Goal: Task Accomplishment & Management: Use online tool/utility

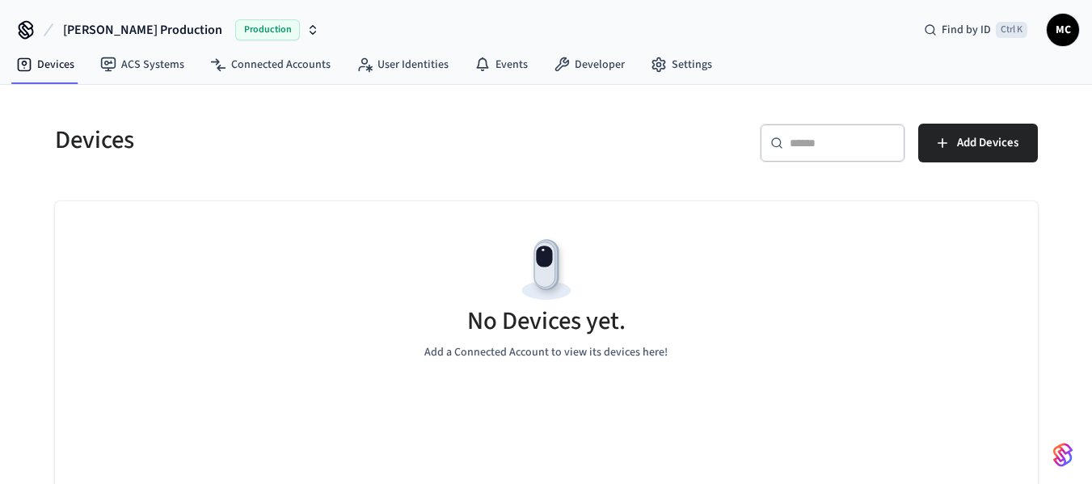
click at [235, 24] on span "Production" at bounding box center [267, 29] width 65 height 21
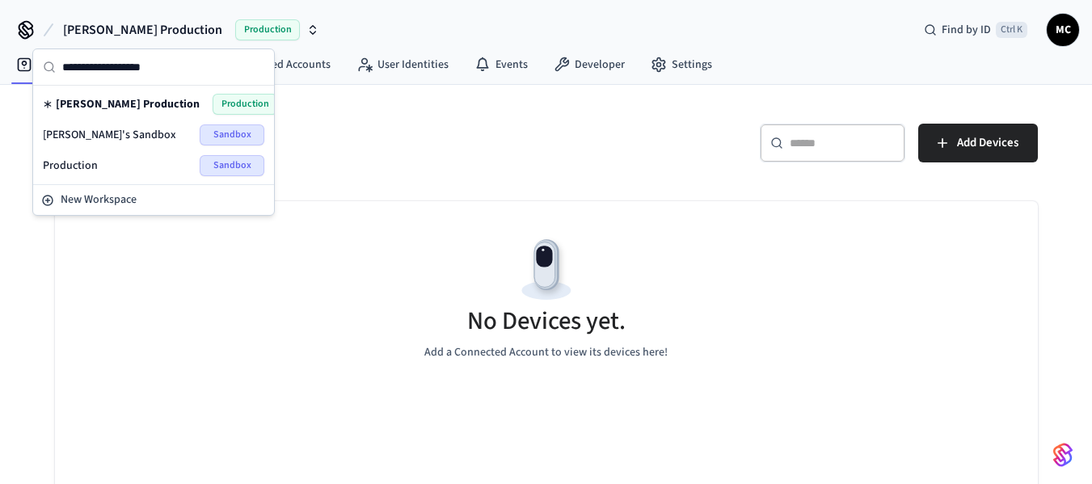
click at [213, 132] on span "Sandbox" at bounding box center [232, 134] width 65 height 21
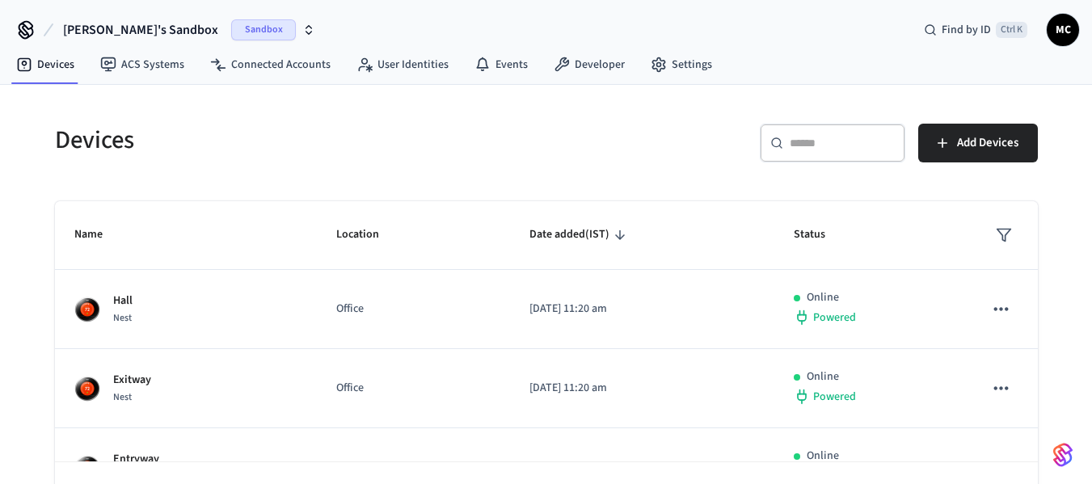
scroll to position [56, 0]
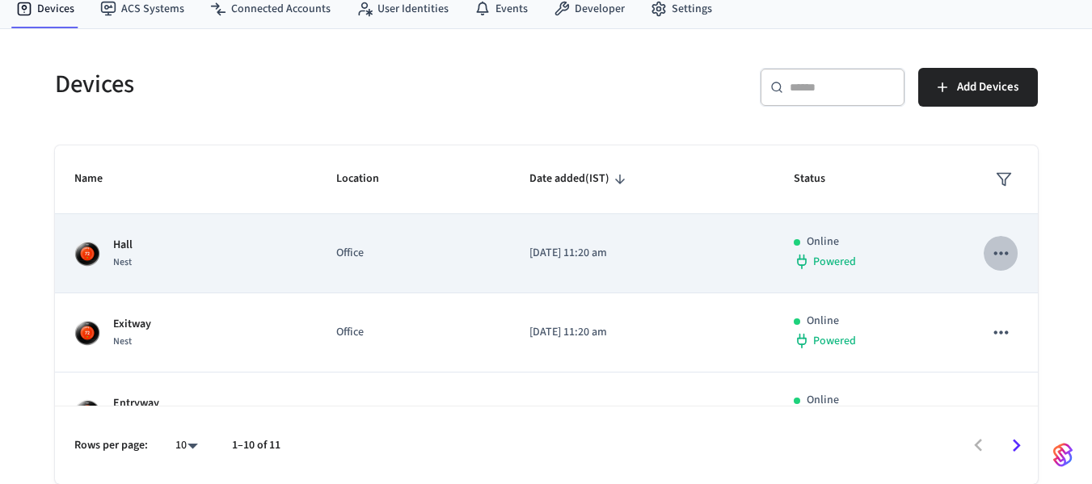
click at [990, 244] on icon "sticky table" at bounding box center [1000, 252] width 21 height 21
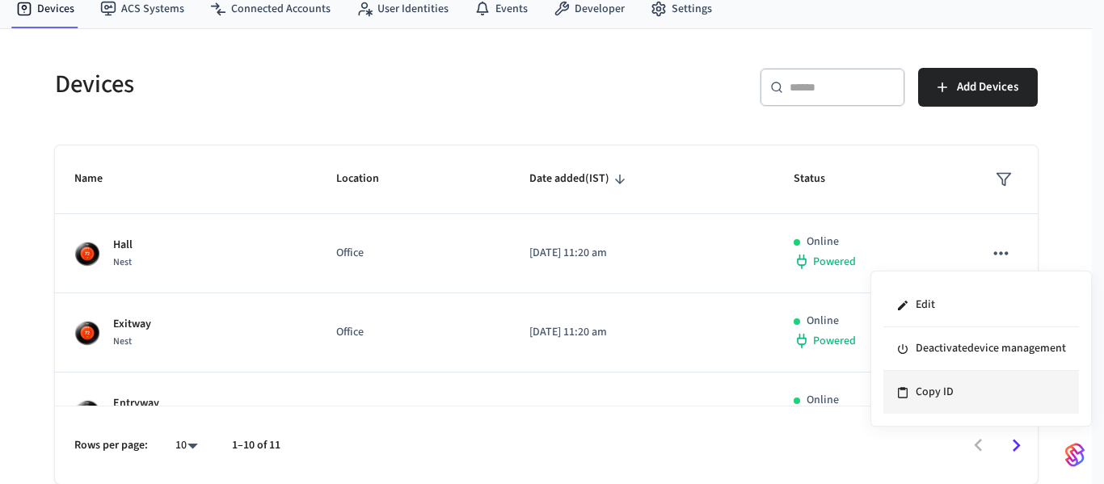
click at [947, 397] on li "Copy ID" at bounding box center [981, 392] width 196 height 43
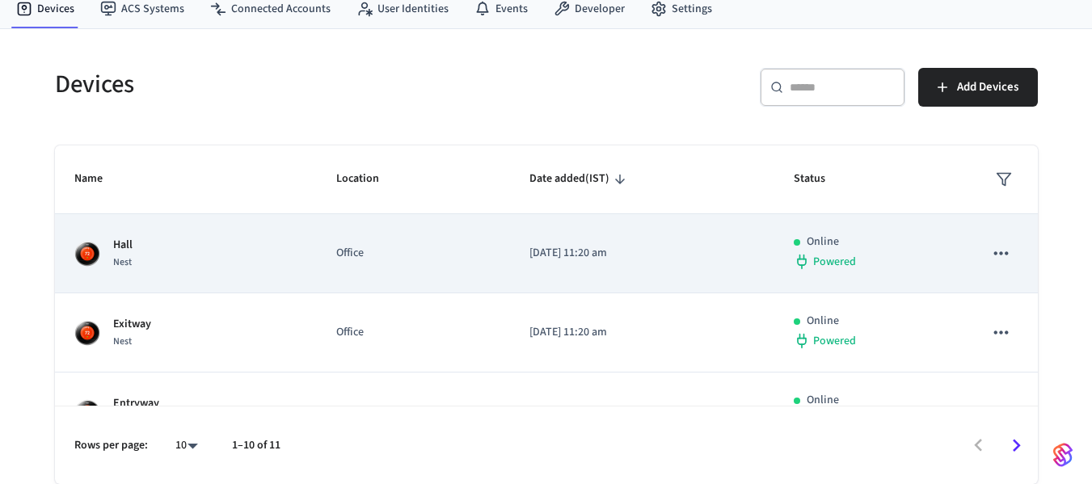
click at [106, 246] on div "Hall Nest" at bounding box center [185, 254] width 223 height 34
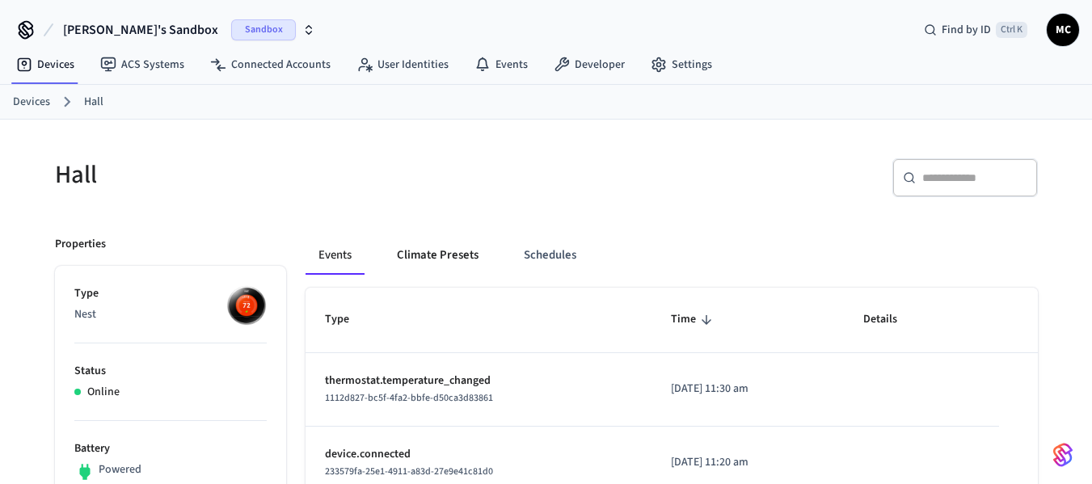
click at [448, 254] on button "Climate Presets" at bounding box center [437, 255] width 107 height 39
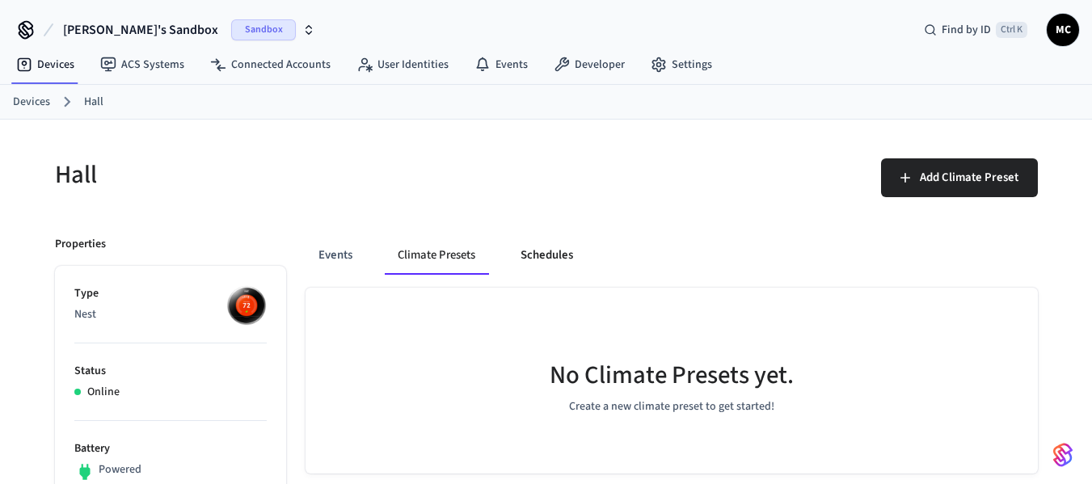
click at [514, 271] on button "Schedules" at bounding box center [546, 255] width 78 height 39
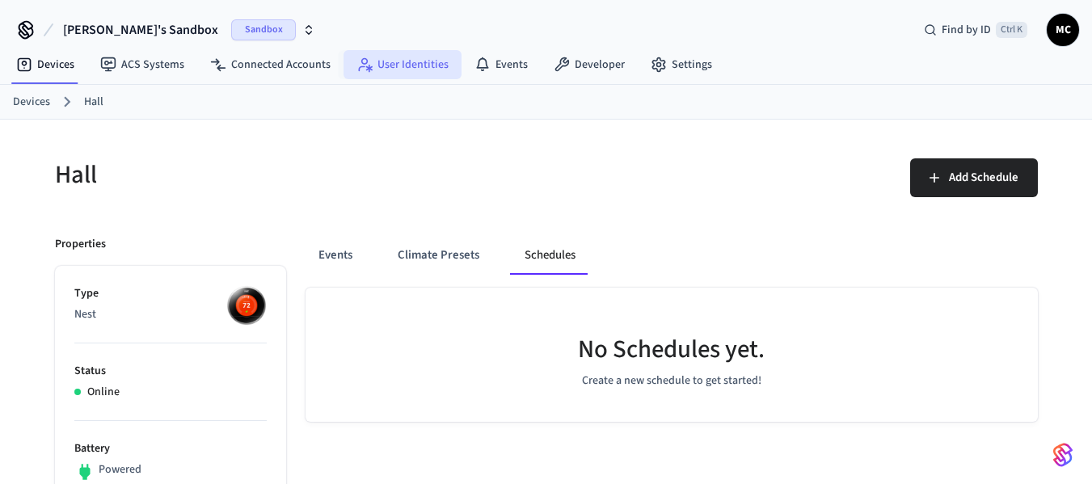
click at [389, 68] on link "User Identities" at bounding box center [402, 64] width 118 height 29
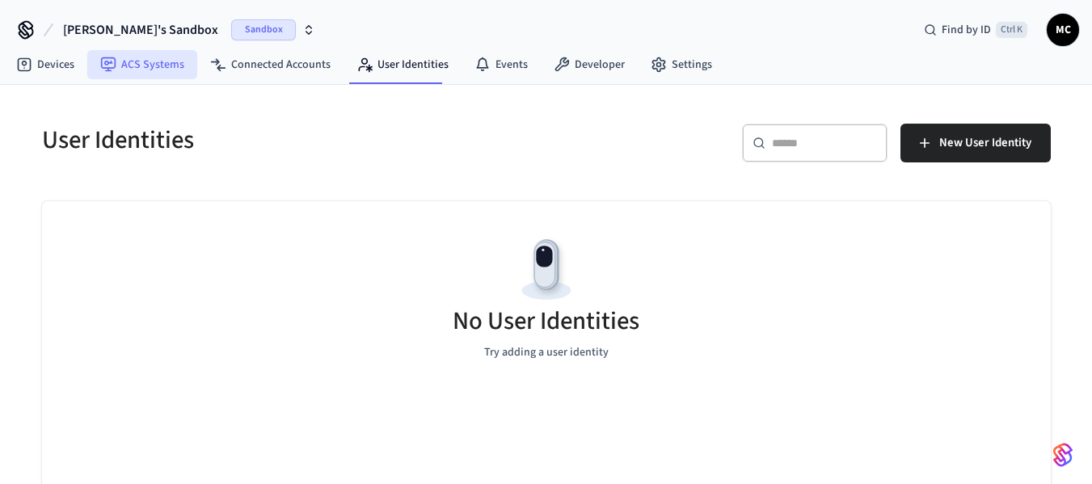
click at [192, 52] on link "ACS Systems" at bounding box center [142, 64] width 110 height 29
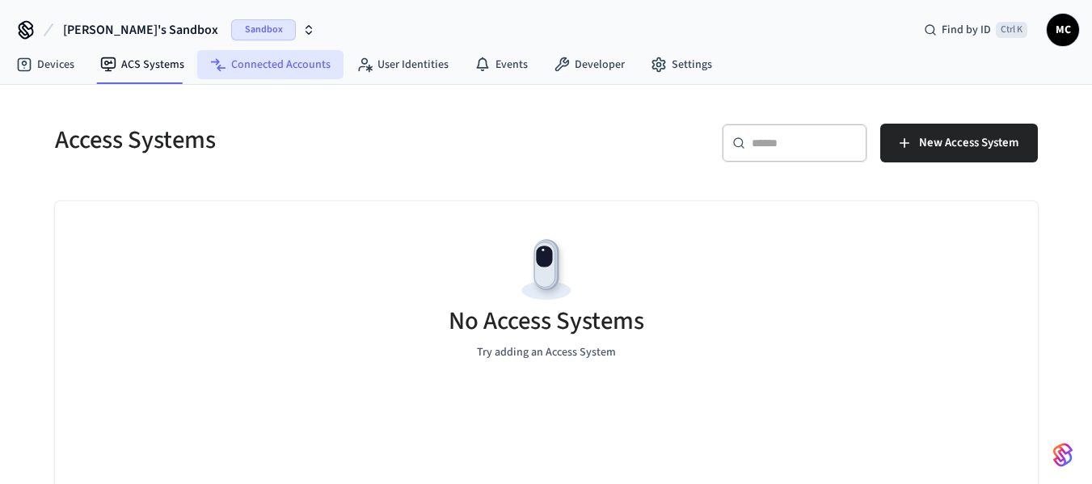
click at [282, 65] on link "Connected Accounts" at bounding box center [270, 64] width 146 height 29
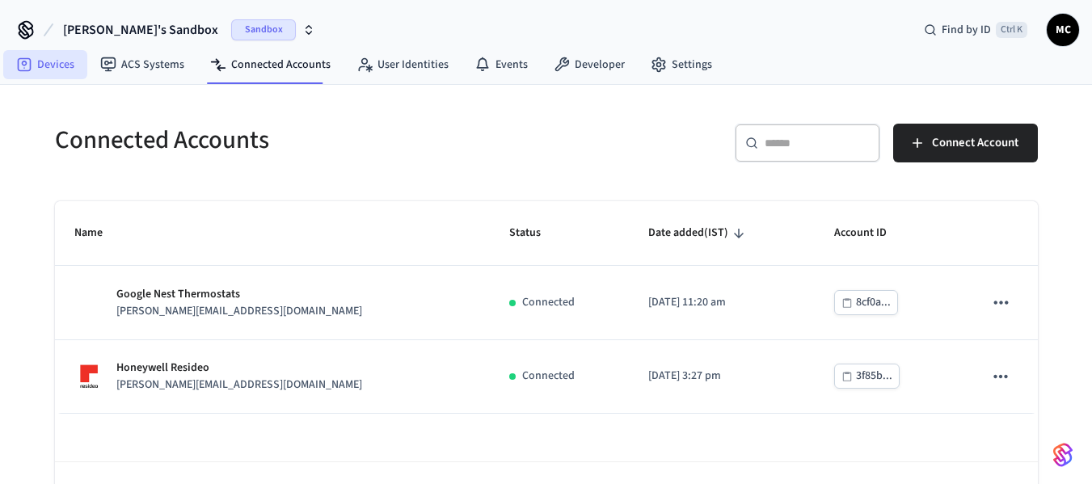
click at [56, 50] on link "Devices" at bounding box center [45, 64] width 84 height 29
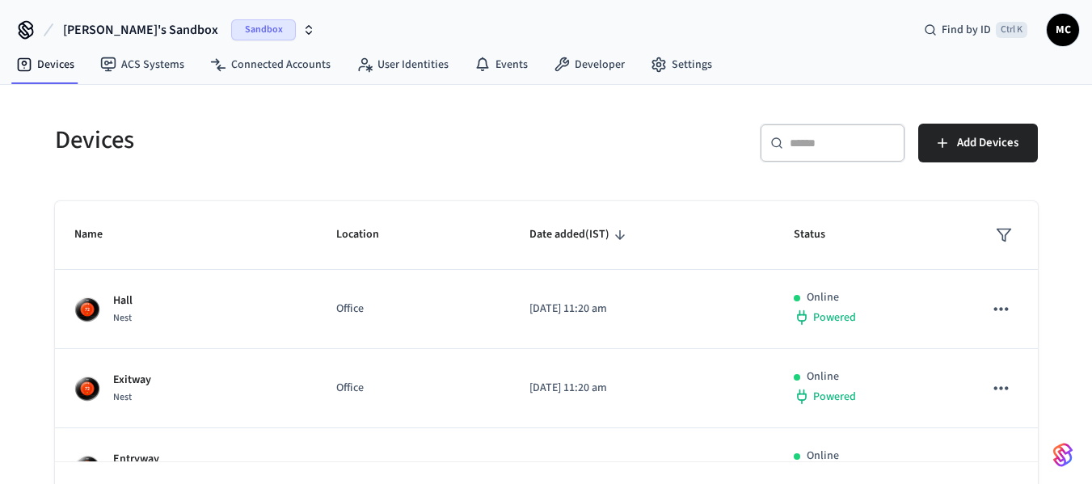
click at [234, 29] on span "Sandbox" at bounding box center [263, 29] width 65 height 21
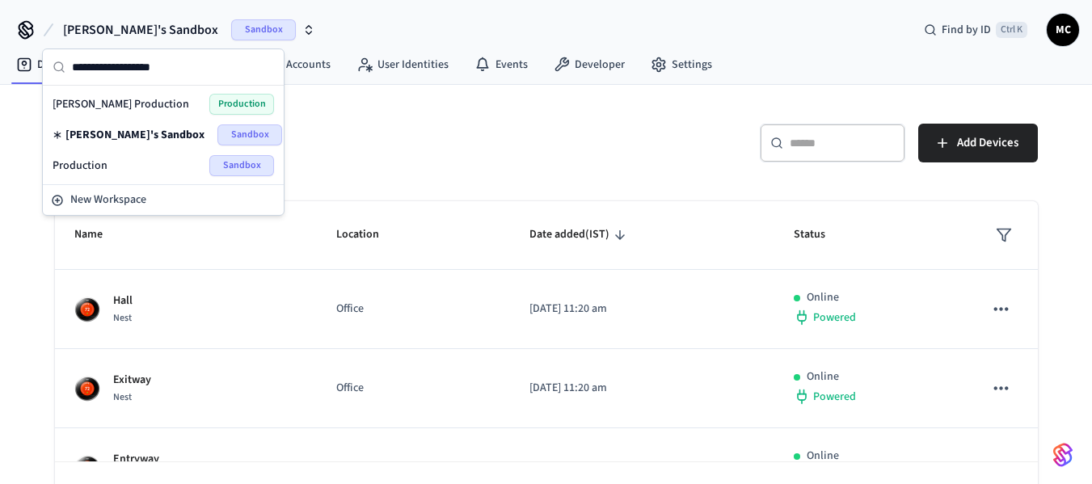
click at [118, 177] on div "Production Sandbox" at bounding box center [163, 165] width 234 height 31
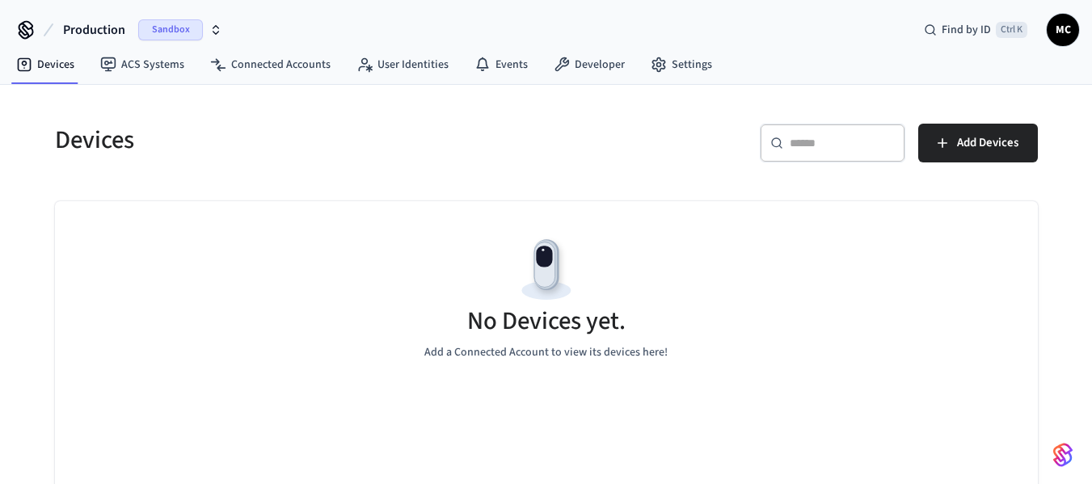
click at [163, 22] on span "Sandbox" at bounding box center [170, 29] width 65 height 21
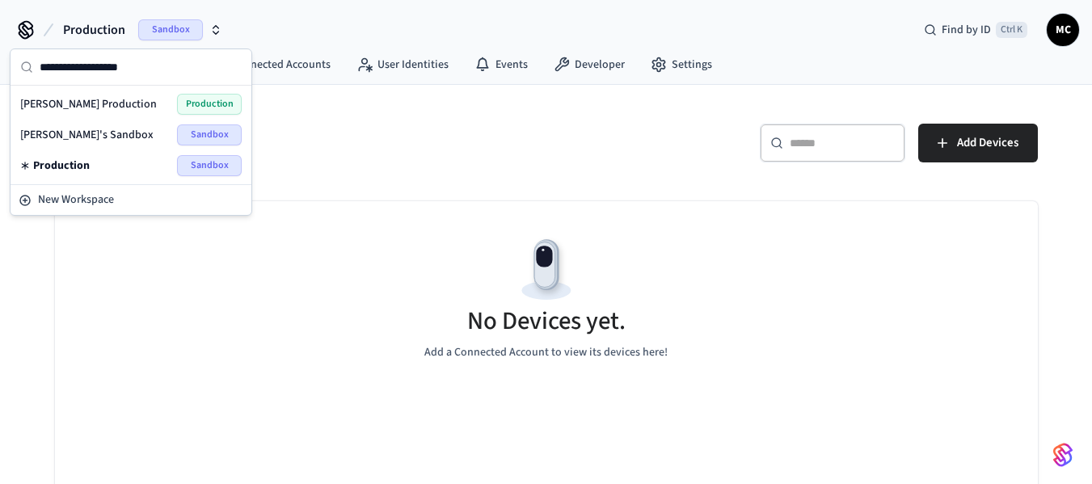
click at [115, 99] on div "[PERSON_NAME] Production Production" at bounding box center [130, 104] width 221 height 21
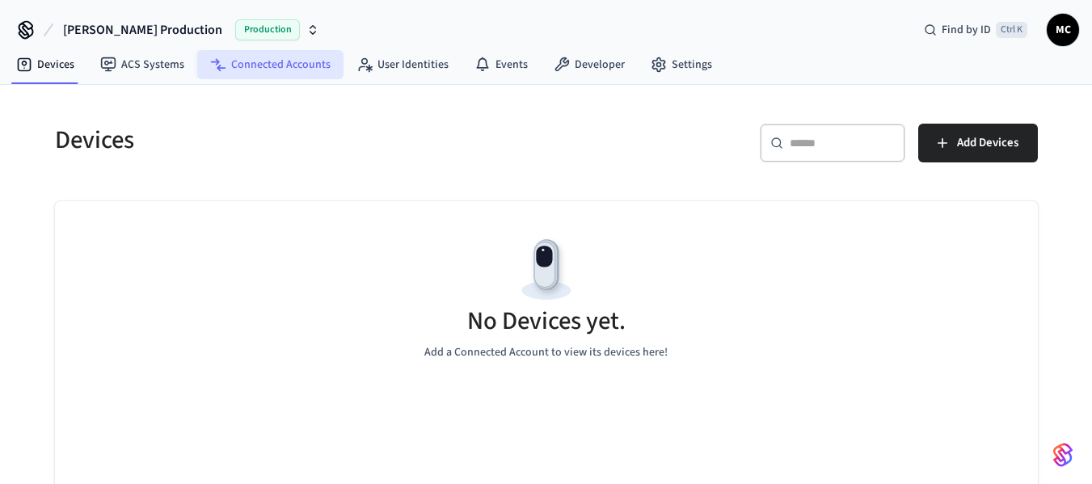
click at [286, 53] on link "Connected Accounts" at bounding box center [270, 64] width 146 height 29
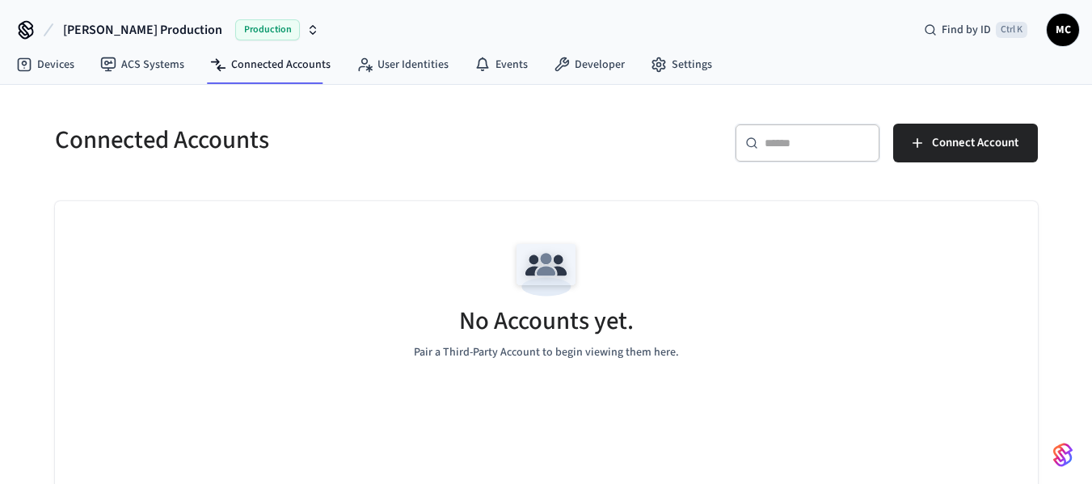
click at [359, 47] on nav "Devices ACS Systems Connected Accounts User Identities Events Developer Settings" at bounding box center [364, 65] width 722 height 37
click at [405, 53] on link "User Identities" at bounding box center [402, 64] width 118 height 29
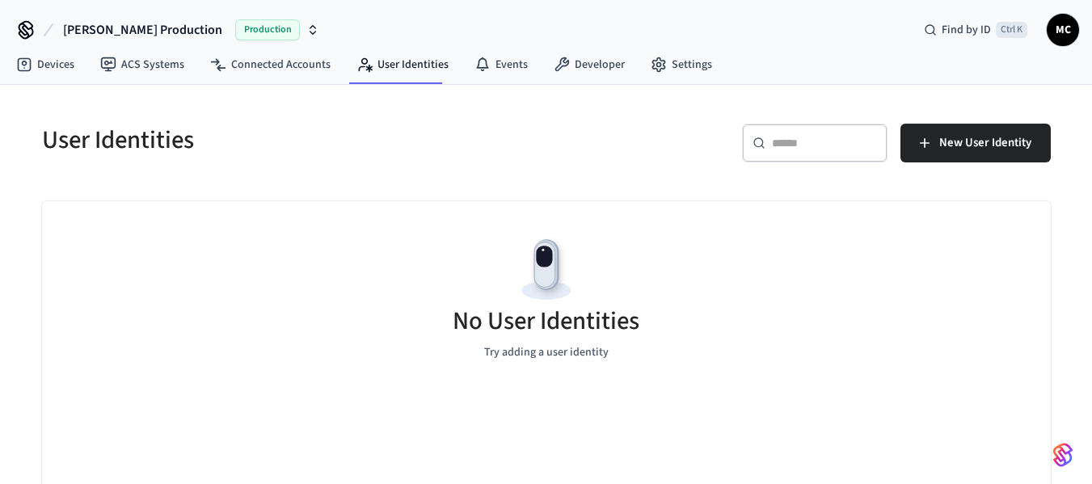
click at [502, 47] on nav "Devices ACS Systems Connected Accounts User Identities Events Developer Settings" at bounding box center [364, 65] width 722 height 37
click at [501, 62] on link "Events" at bounding box center [500, 64] width 79 height 29
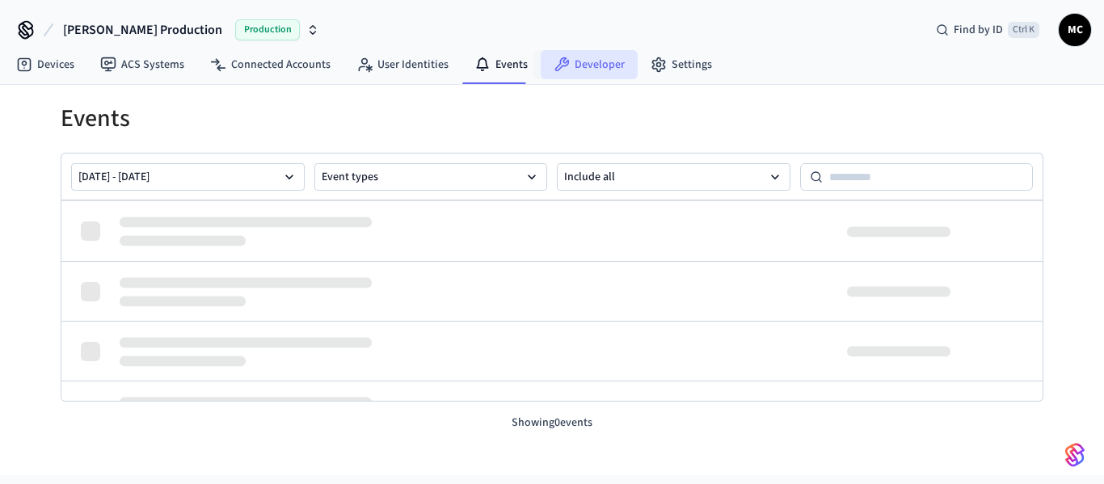
click at [586, 72] on link "Developer" at bounding box center [589, 64] width 97 height 29
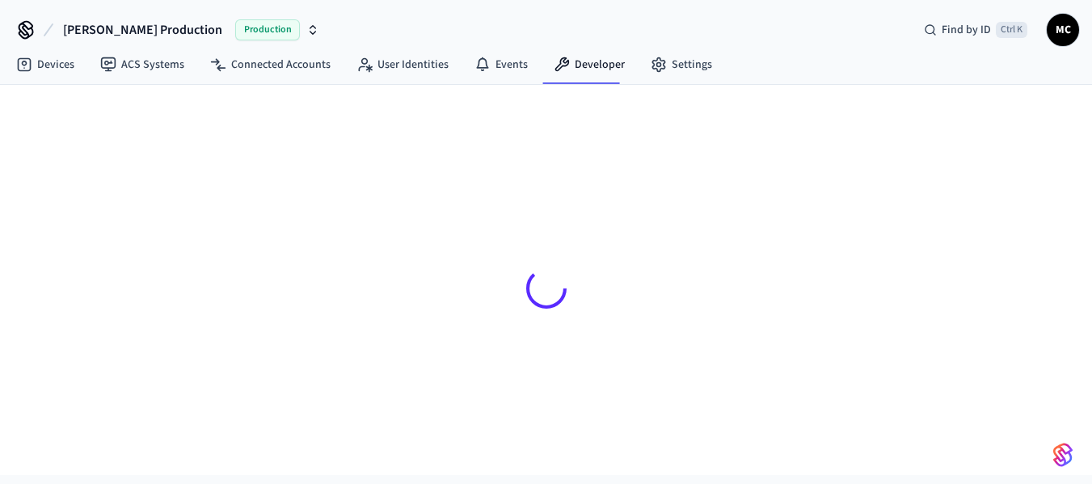
click at [122, 34] on span "[PERSON_NAME] Production" at bounding box center [142, 29] width 159 height 19
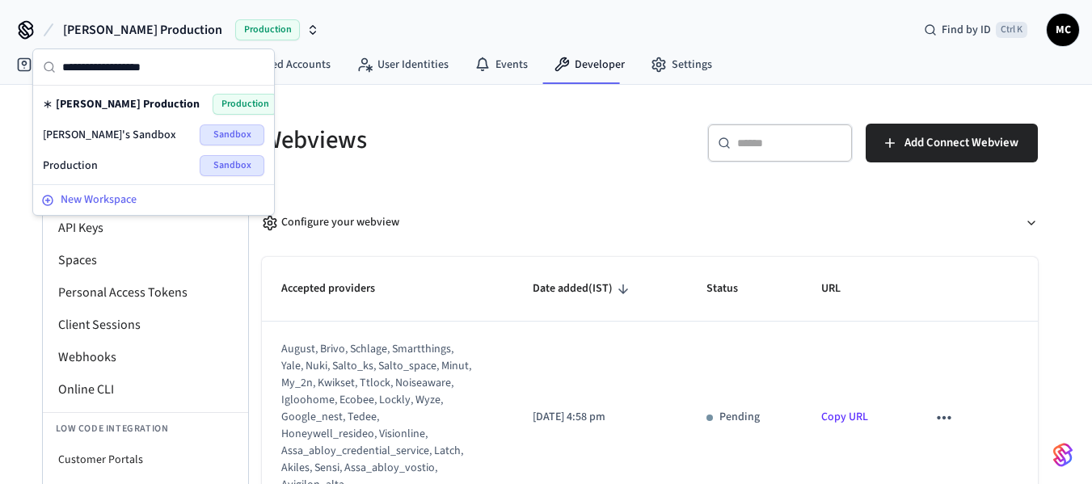
click at [111, 194] on span "New Workspace" at bounding box center [99, 200] width 76 height 17
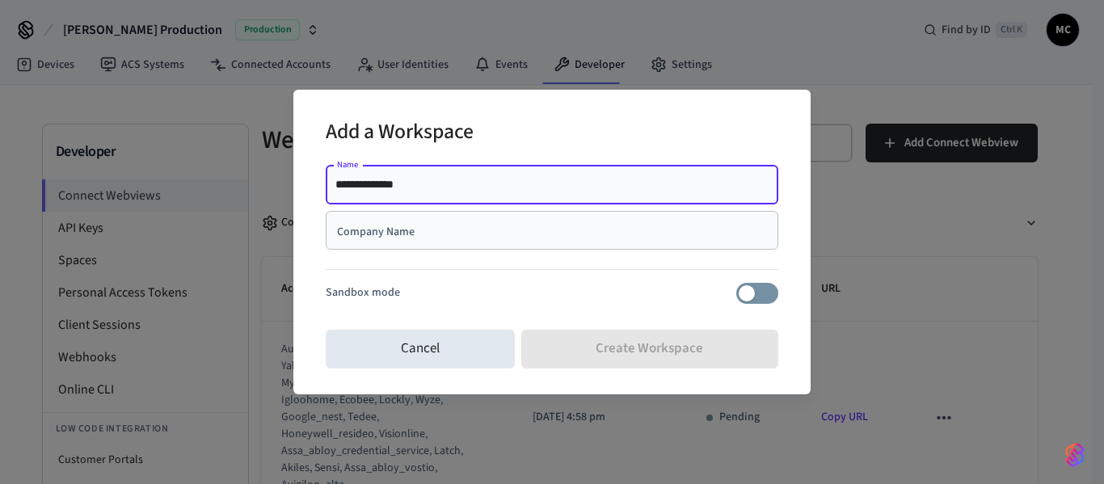
type input "**********"
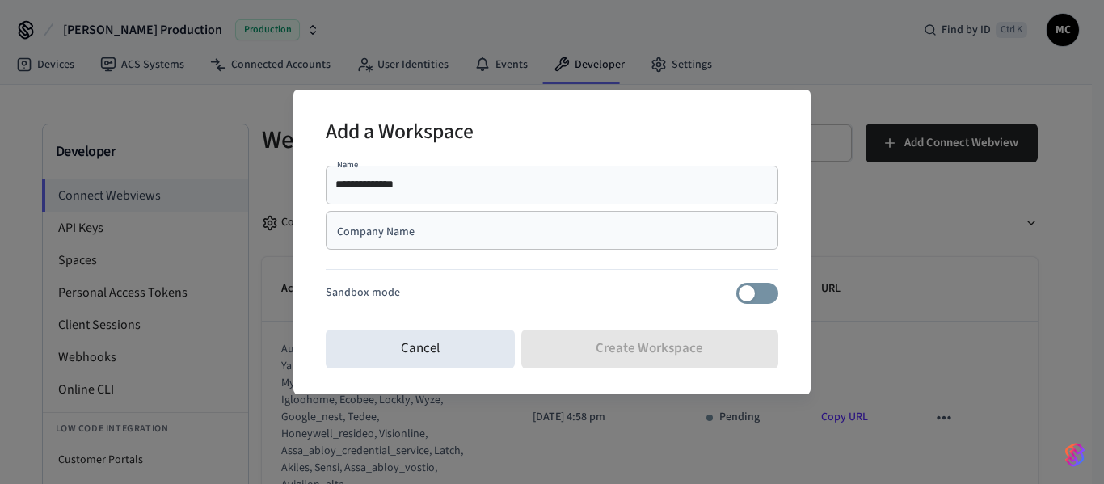
click at [431, 250] on div "Company Name Company Name" at bounding box center [552, 233] width 453 height 45
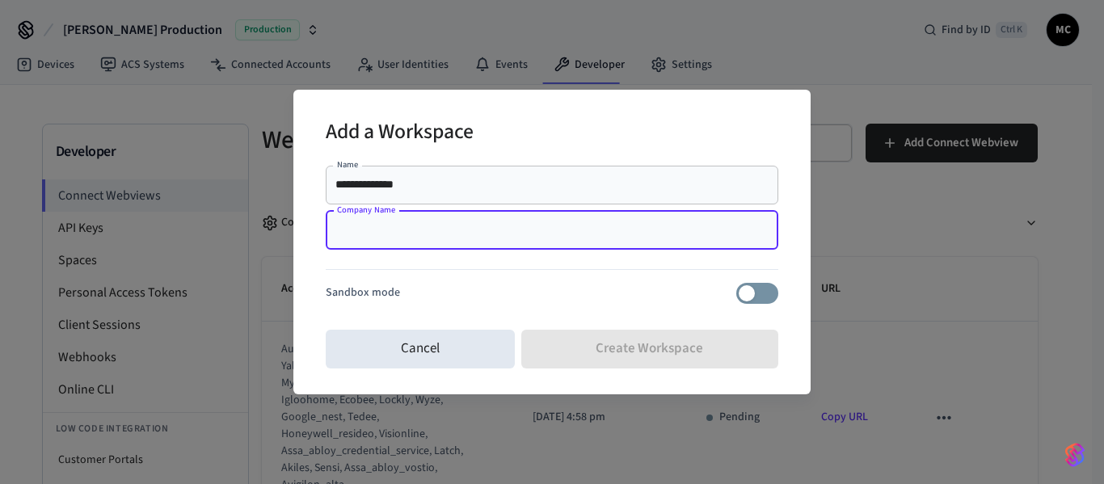
click at [430, 231] on input "Company Name" at bounding box center [551, 230] width 433 height 16
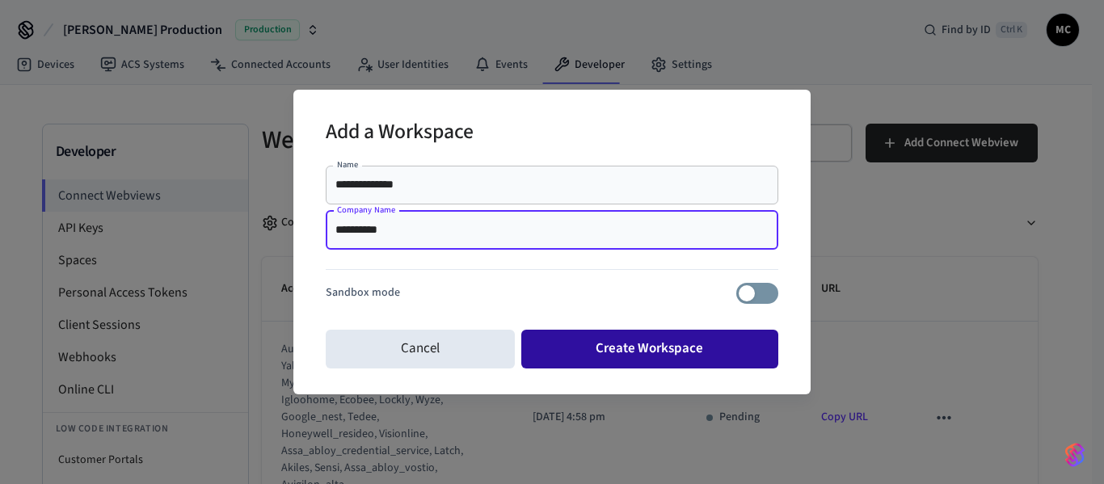
type input "**********"
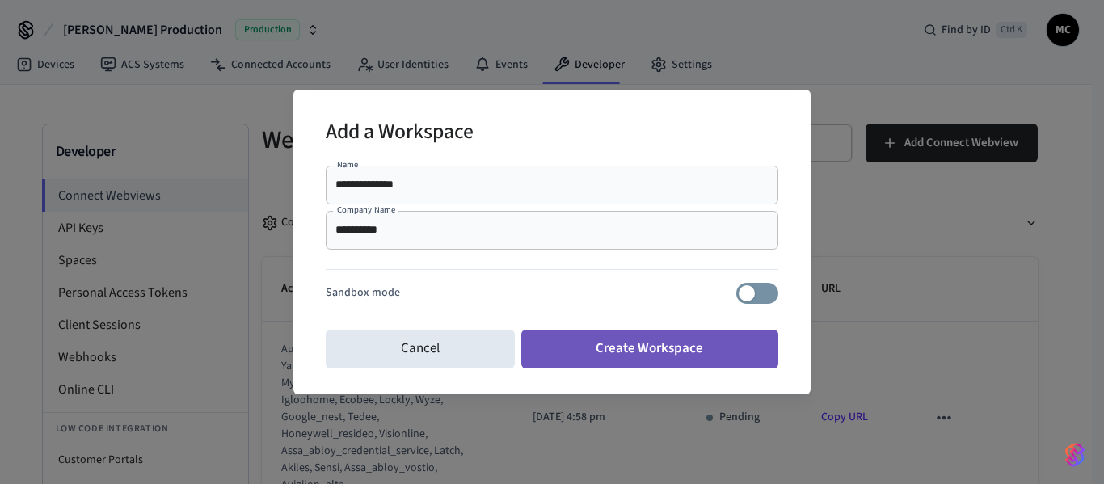
click at [629, 364] on button "Create Workspace" at bounding box center [650, 349] width 258 height 39
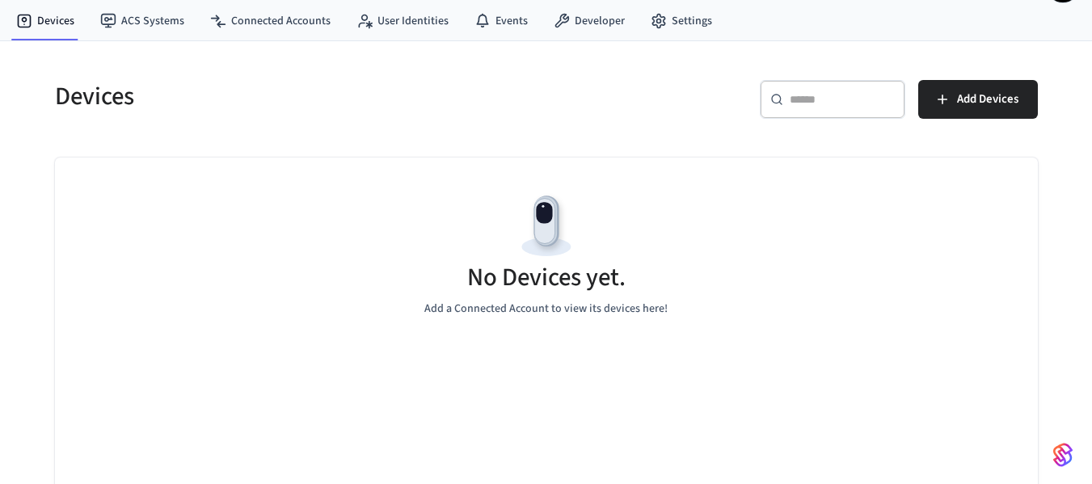
scroll to position [44, 0]
click at [1025, 107] on button "Add Devices" at bounding box center [978, 98] width 120 height 39
click at [31, 15] on icon at bounding box center [25, 21] width 14 height 14
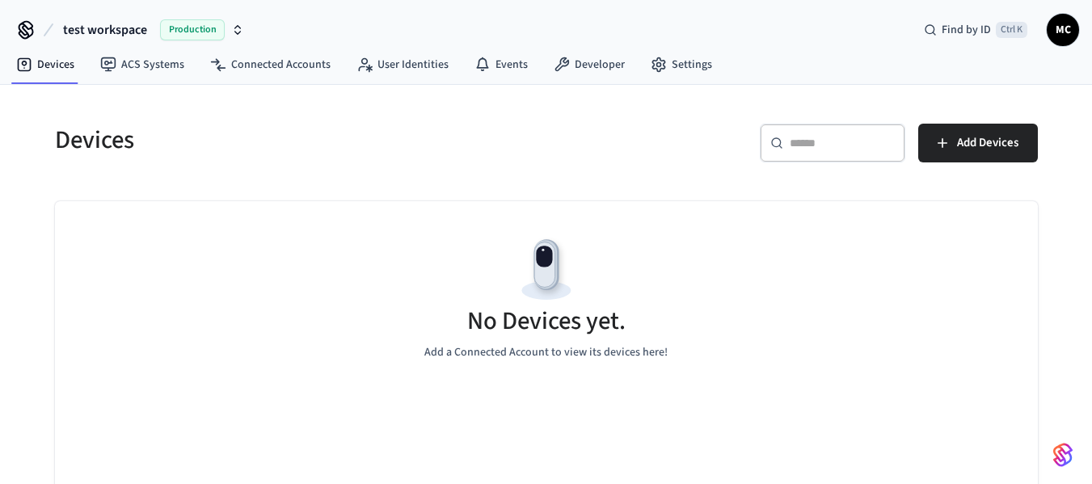
click at [125, 29] on span "test workspace" at bounding box center [105, 29] width 84 height 19
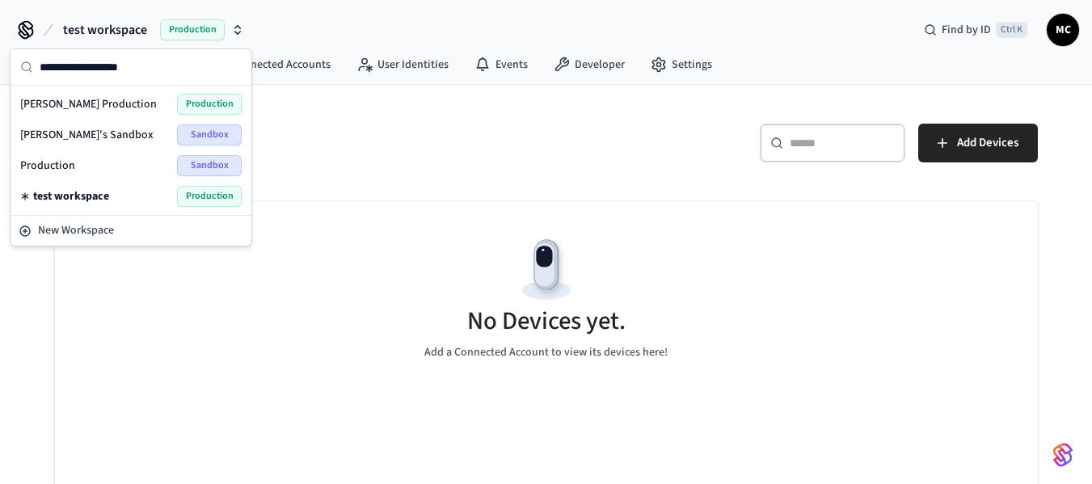
click at [93, 128] on span "[PERSON_NAME]'s Sandbox" at bounding box center [86, 135] width 133 height 16
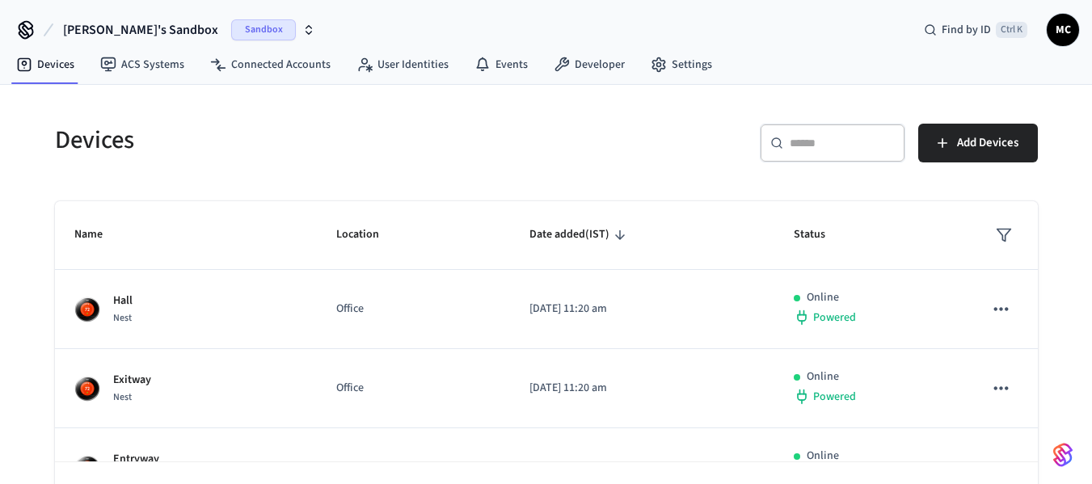
click at [151, 30] on span "[PERSON_NAME]'s Sandbox" at bounding box center [140, 29] width 155 height 19
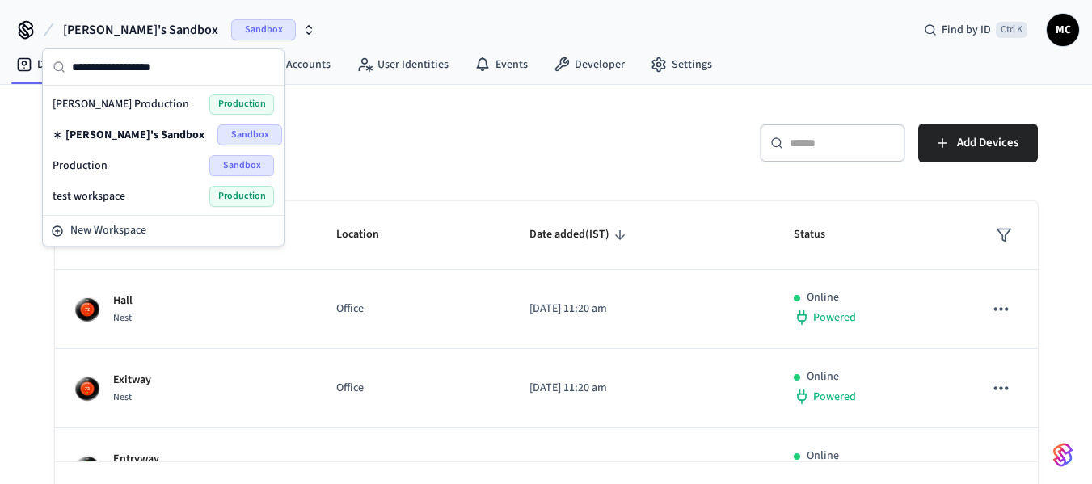
click at [129, 169] on div "Production Sandbox" at bounding box center [163, 165] width 221 height 21
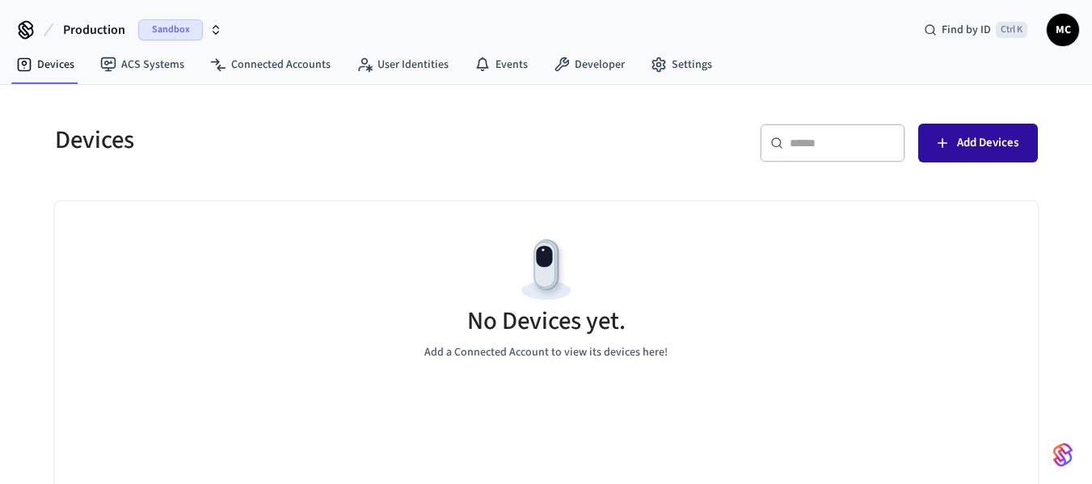
click at [958, 143] on span "Add Devices" at bounding box center [987, 143] width 61 height 21
